Goal: Complete application form

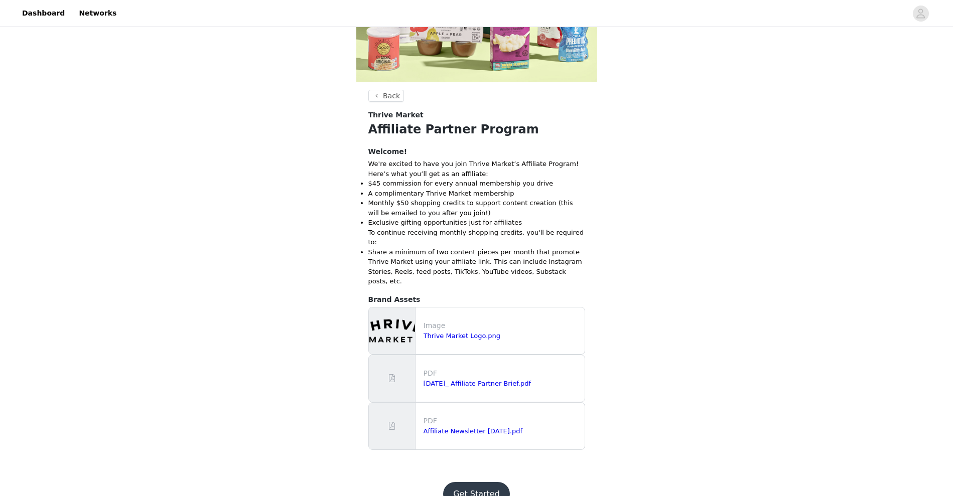
scroll to position [191, 0]
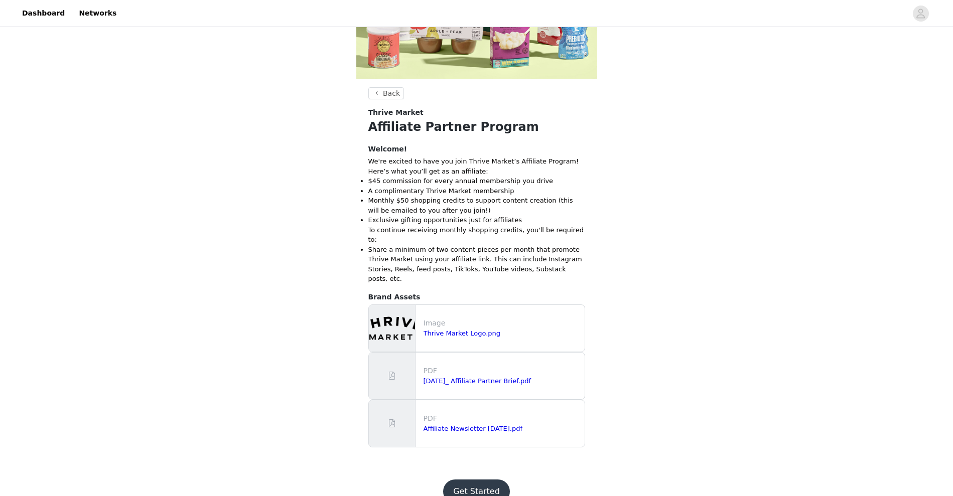
click at [483, 480] on button "Get Started" at bounding box center [476, 492] width 67 height 24
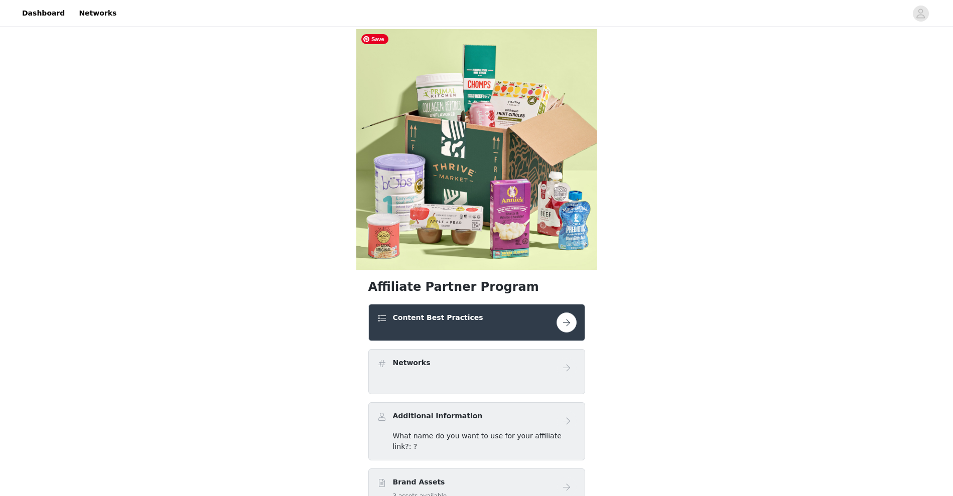
scroll to position [180, 0]
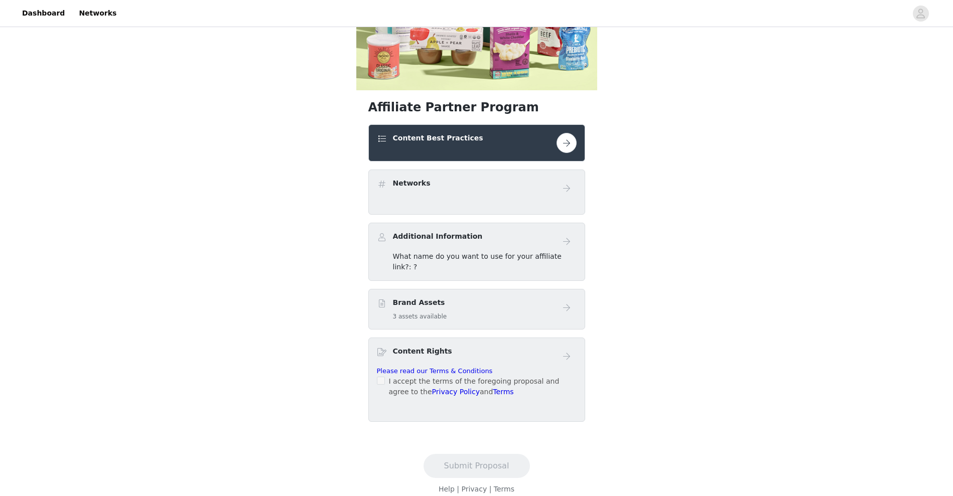
click at [542, 139] on div "Content Best Practices" at bounding box center [467, 140] width 180 height 15
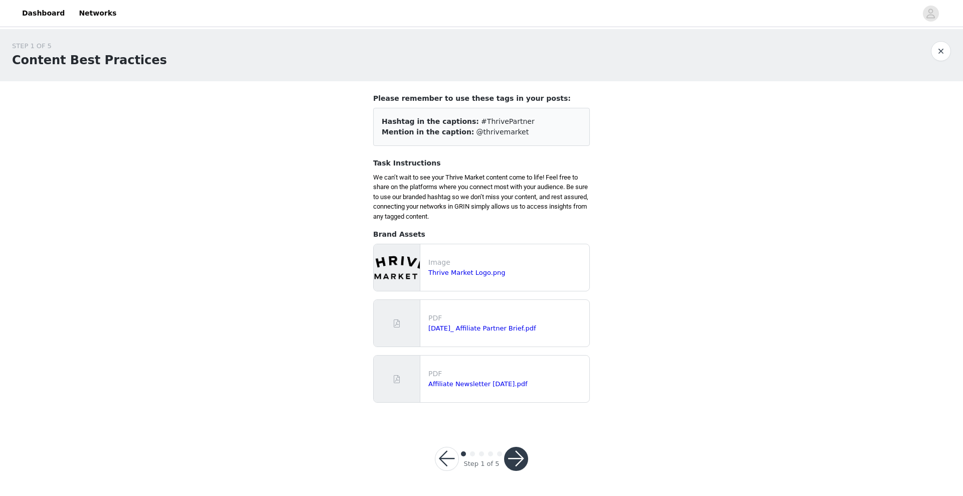
click at [521, 460] on button "button" at bounding box center [516, 459] width 24 height 24
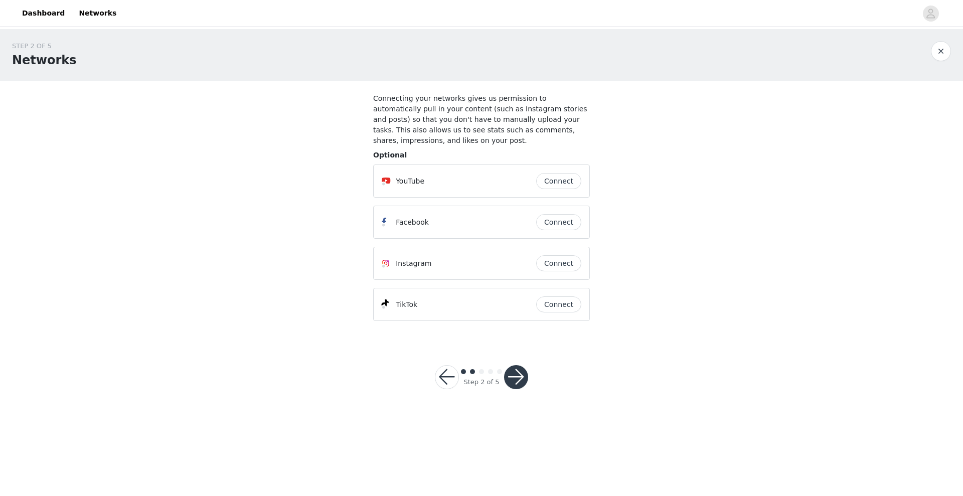
click at [565, 255] on button "Connect" at bounding box center [558, 263] width 45 height 16
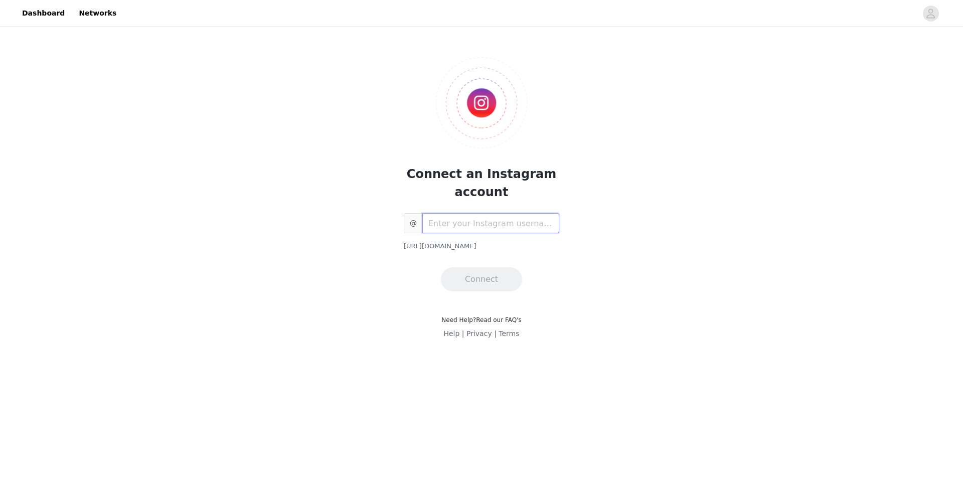
click at [524, 220] on input "text" at bounding box center [490, 223] width 137 height 20
paste input "[URL][DOMAIN_NAME]"
type input "vanessamferraiolo"
click at [487, 278] on button "Connect" at bounding box center [481, 279] width 81 height 24
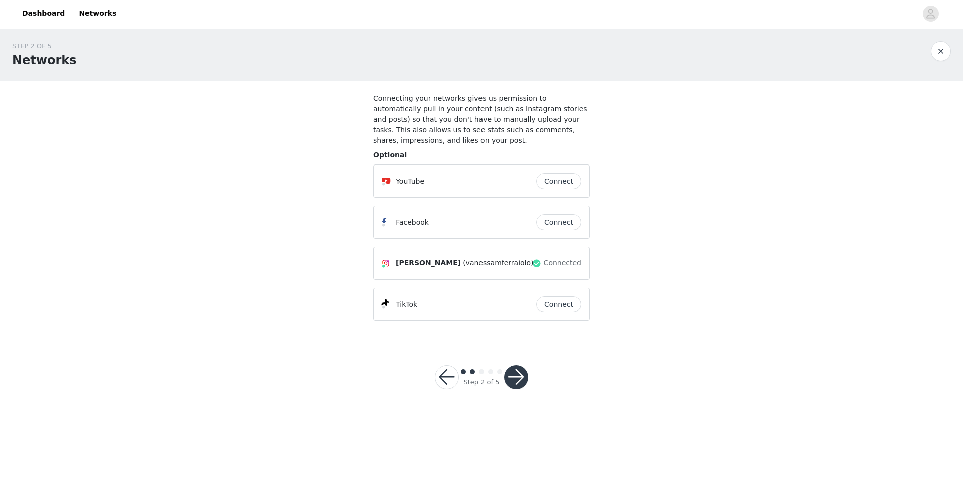
click at [560, 173] on button "Connect" at bounding box center [558, 181] width 45 height 16
click at [565, 173] on button "Connect" at bounding box center [558, 181] width 45 height 16
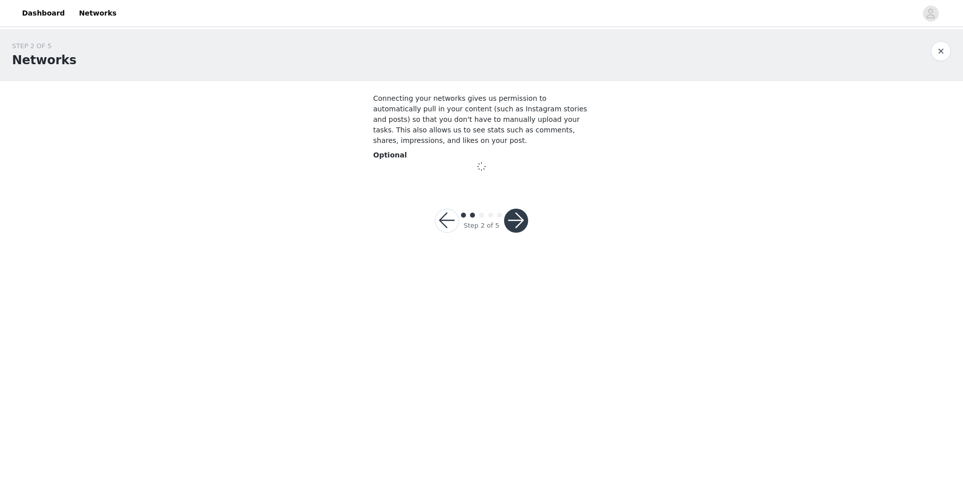
click at [560, 216] on div "STEP 2 OF 5 Networks Connecting your networks gives us permission to automatica…" at bounding box center [481, 143] width 963 height 228
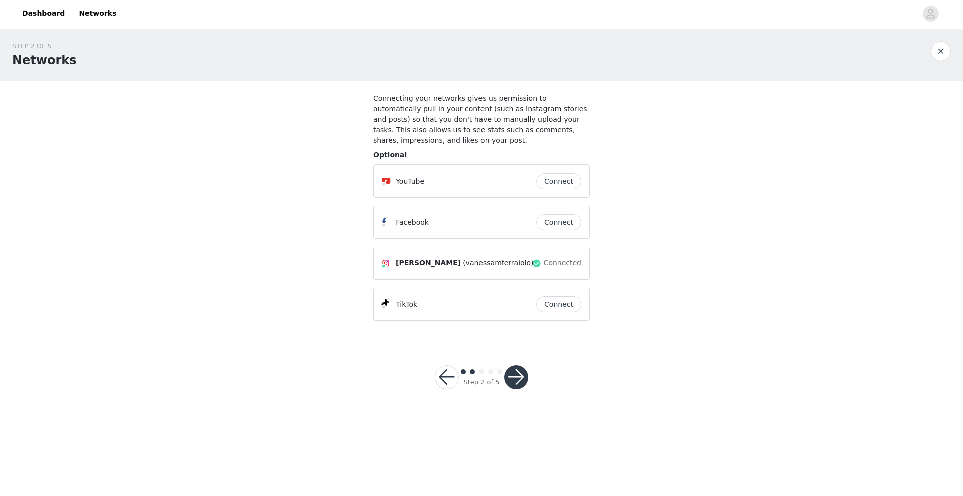
click at [551, 297] on button "Connect" at bounding box center [558, 305] width 45 height 16
click at [523, 366] on button "button" at bounding box center [516, 377] width 24 height 24
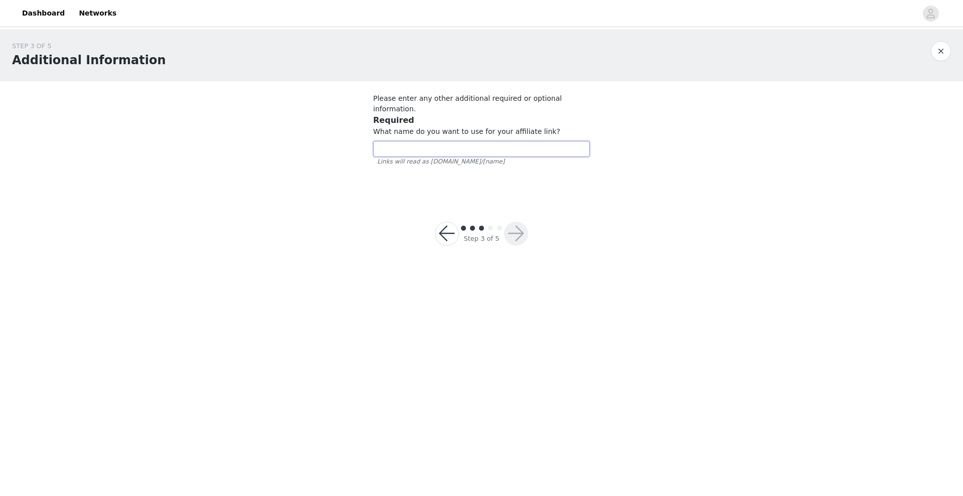
click at [471, 141] on input "text" at bounding box center [481, 149] width 217 height 16
type input "VNFR762"
click at [511, 222] on button "button" at bounding box center [516, 234] width 24 height 24
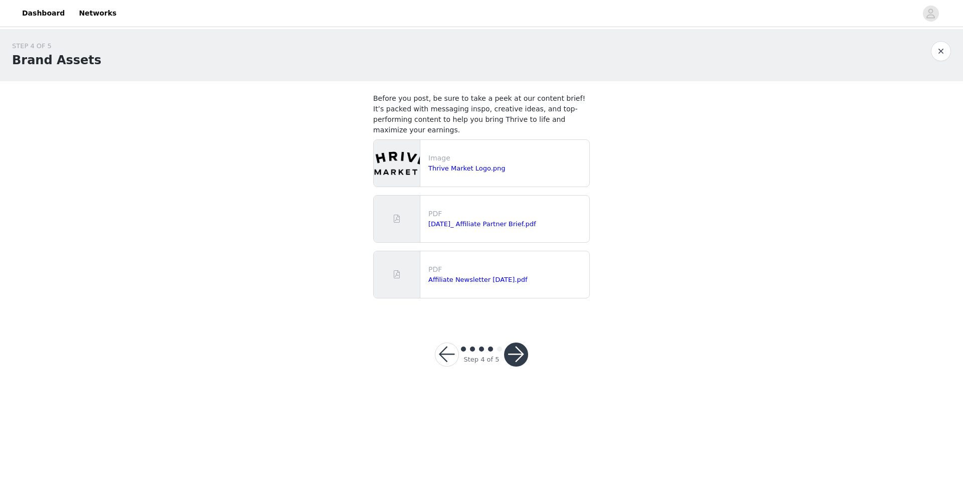
click at [442, 346] on button "button" at bounding box center [447, 355] width 24 height 24
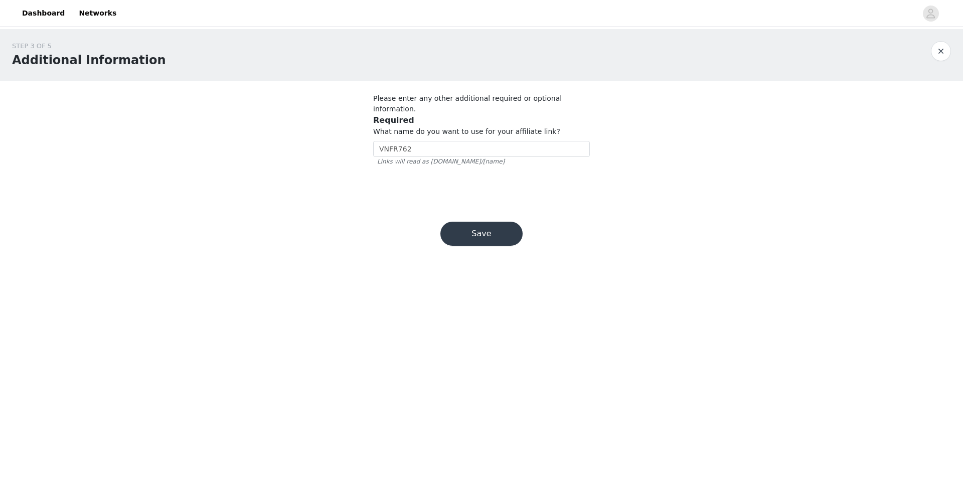
click at [506, 225] on button "Save" at bounding box center [481, 234] width 82 height 24
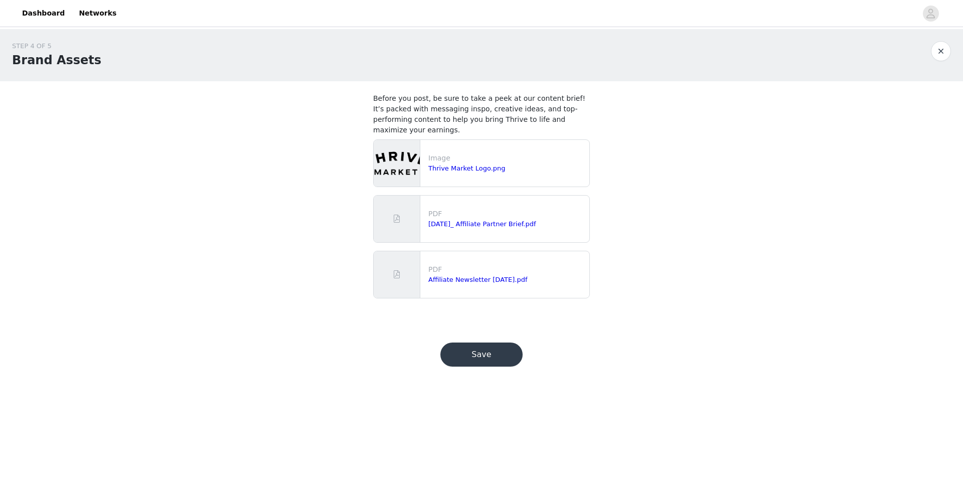
click at [495, 349] on button "Save" at bounding box center [481, 355] width 82 height 24
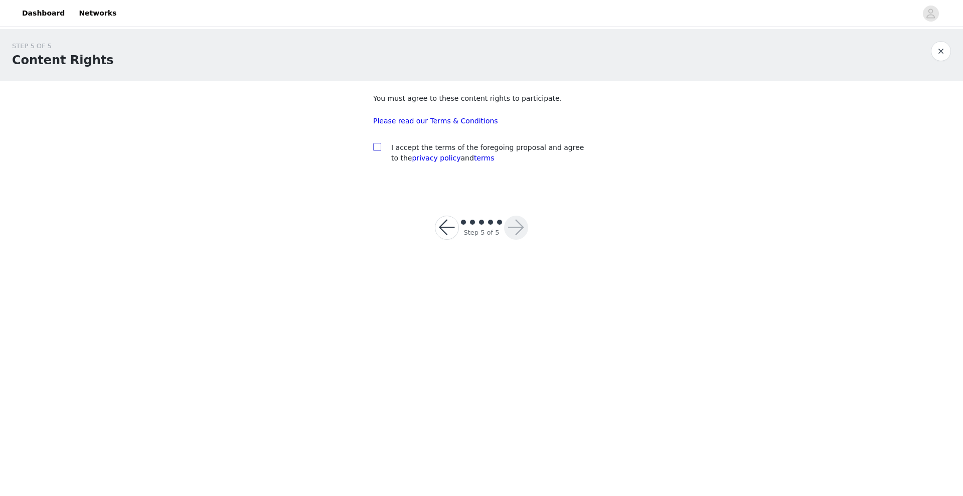
click at [377, 147] on input "checkbox" at bounding box center [376, 146] width 7 height 7
checkbox input "true"
click at [514, 231] on button "button" at bounding box center [516, 228] width 24 height 24
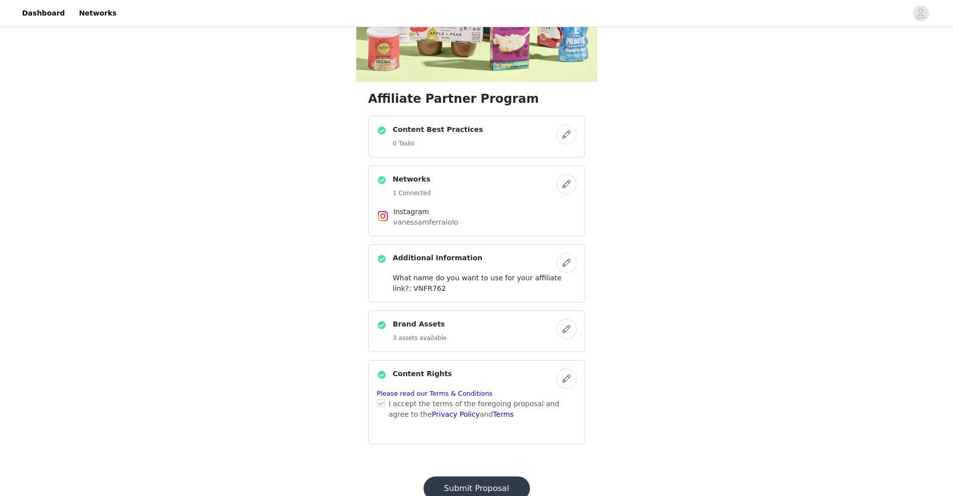
scroll to position [221, 0]
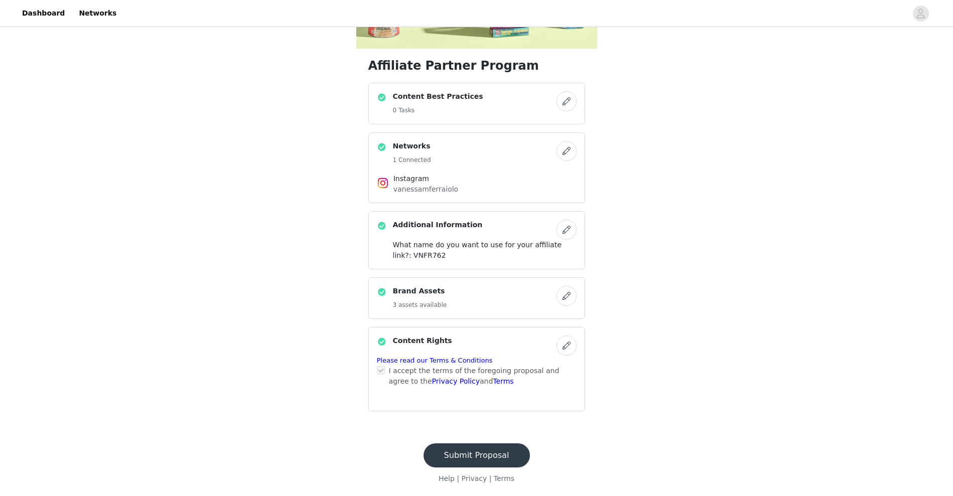
click at [507, 453] on button "Submit Proposal" at bounding box center [476, 456] width 106 height 24
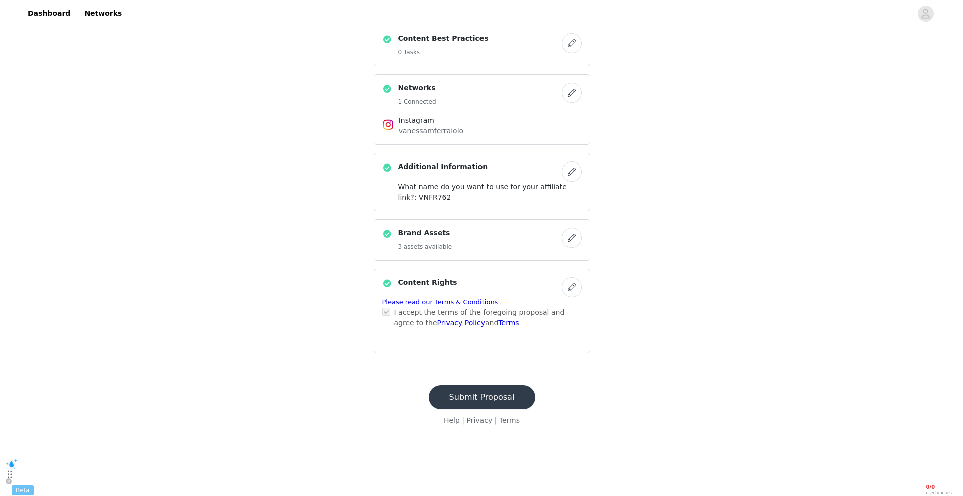
scroll to position [0, 0]
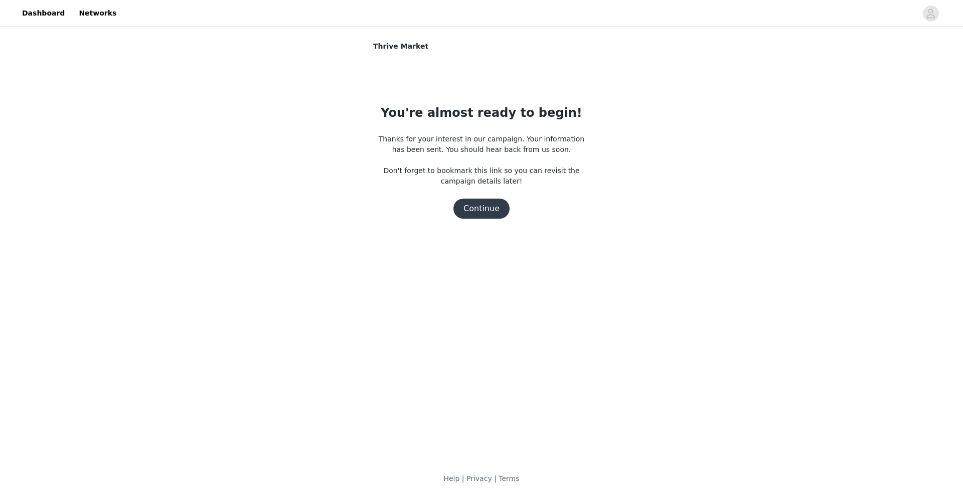
click at [489, 206] on button "Continue" at bounding box center [482, 209] width 56 height 20
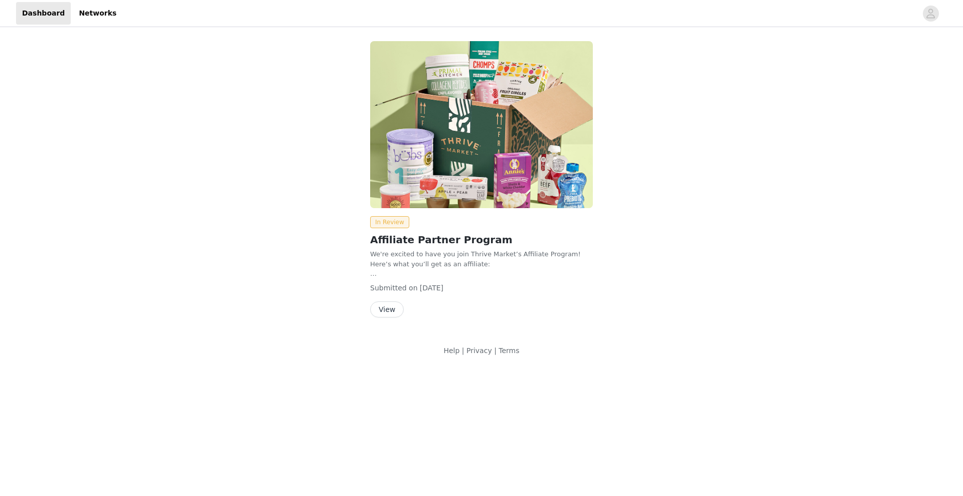
click at [385, 307] on button "View" at bounding box center [387, 310] width 34 height 16
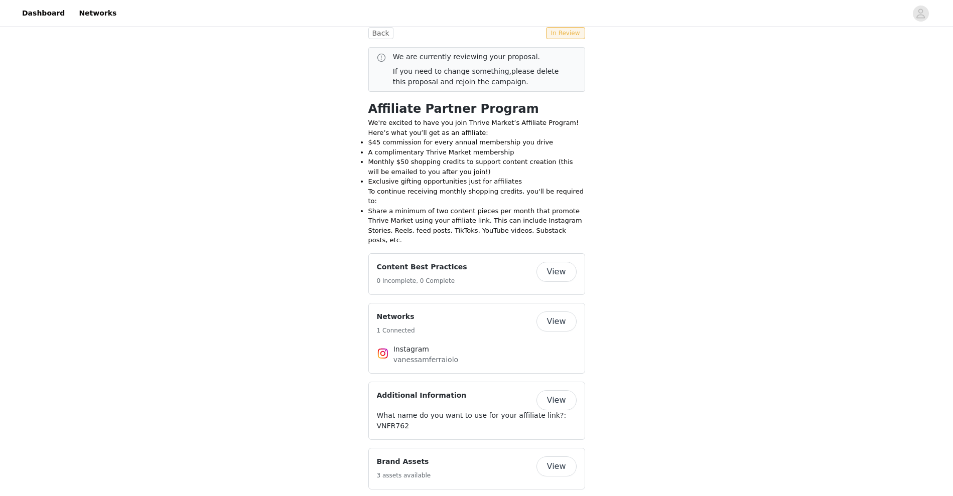
scroll to position [321, 0]
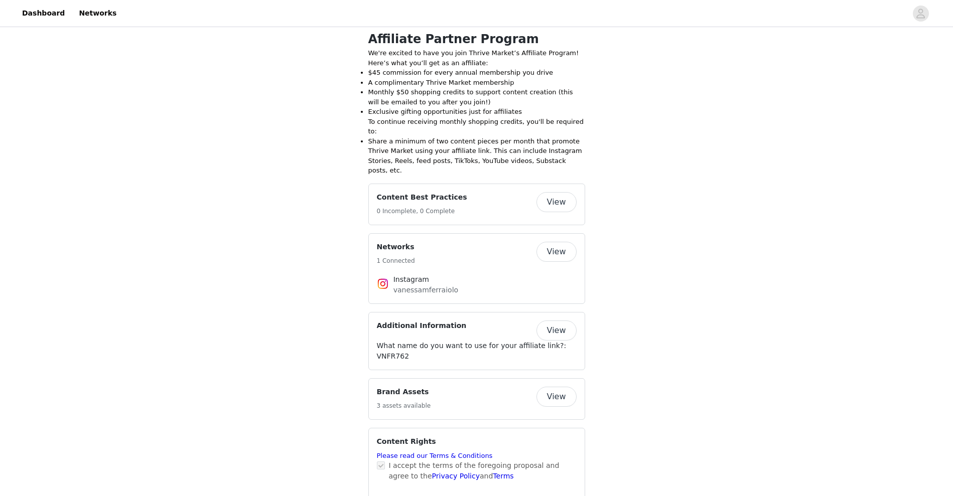
click at [561, 192] on button "View" at bounding box center [556, 202] width 40 height 20
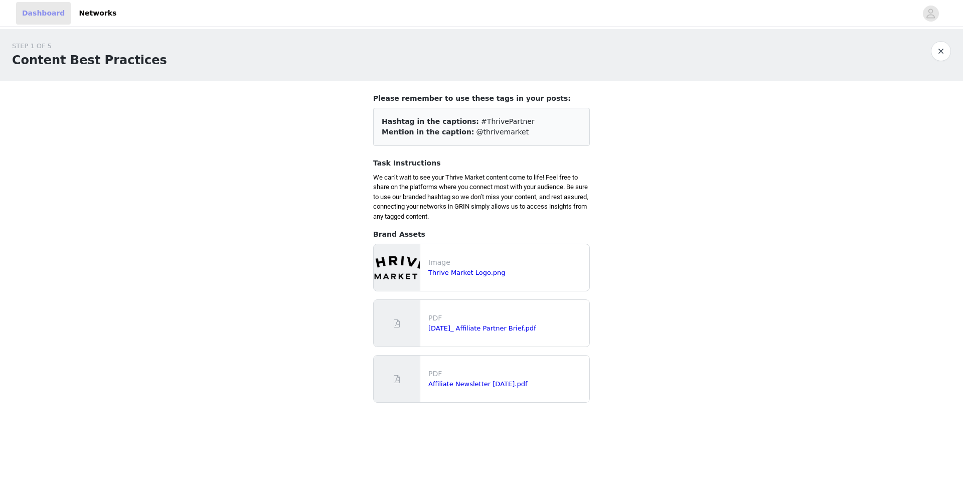
click at [45, 19] on link "Dashboard" at bounding box center [43, 13] width 55 height 23
